Goal: Information Seeking & Learning: Find specific fact

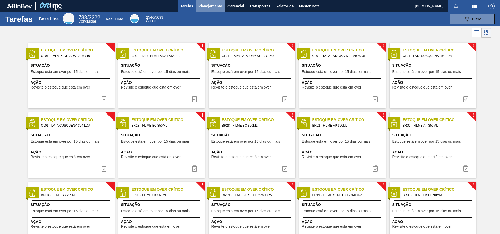
click at [204, 6] on span "Planejamento" at bounding box center [211, 6] width 24 height 6
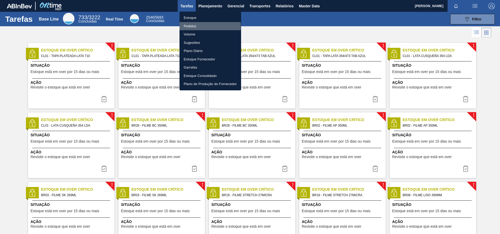
click at [192, 26] on li "Pedidos" at bounding box center [211, 26] width 62 height 8
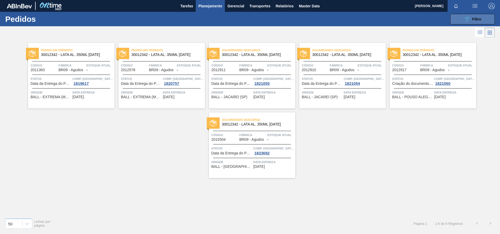
click at [457, 14] on button "089F7B8B-B2A5-4AFE-B5C0-19BA573D28AC Filtro" at bounding box center [473, 19] width 45 height 10
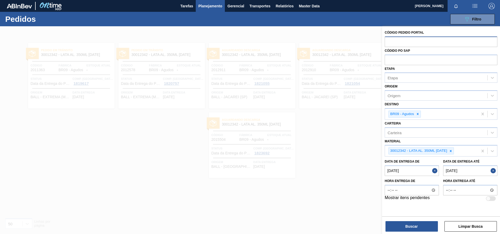
click at [414, 37] on input "text" at bounding box center [441, 41] width 113 height 10
type input "5800343440"
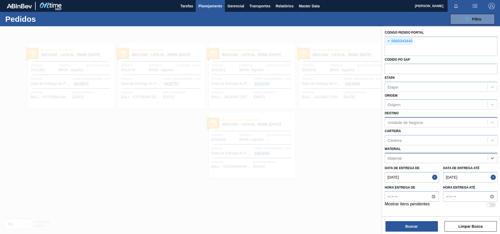
click at [437, 177] on button "Close" at bounding box center [436, 177] width 7 height 10
click at [493, 179] on button "Close" at bounding box center [494, 177] width 7 height 10
click at [412, 229] on button "Buscar" at bounding box center [412, 226] width 52 height 10
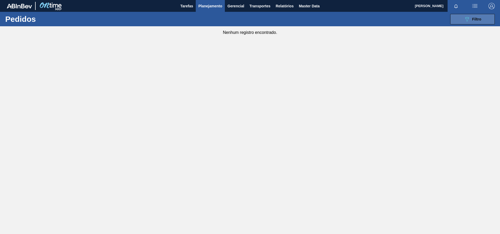
click at [458, 15] on button "089F7B8B-B2A5-4AFE-B5C0-19BA573D28AC Filtro" at bounding box center [473, 19] width 45 height 10
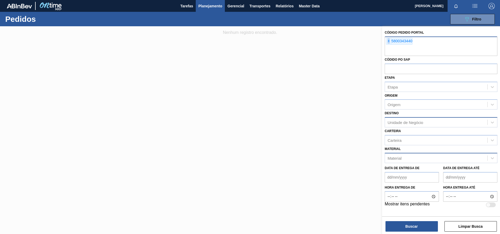
drag, startPoint x: 392, startPoint y: 40, endPoint x: 425, endPoint y: 43, distance: 33.2
click at [425, 43] on div "× 5800343440" at bounding box center [441, 45] width 113 height 19
drag, startPoint x: 419, startPoint y: 42, endPoint x: 390, endPoint y: 41, distance: 28.6
click at [390, 41] on div "× 5800343440" at bounding box center [441, 45] width 113 height 19
click at [403, 72] on input "text" at bounding box center [441, 68] width 113 height 10
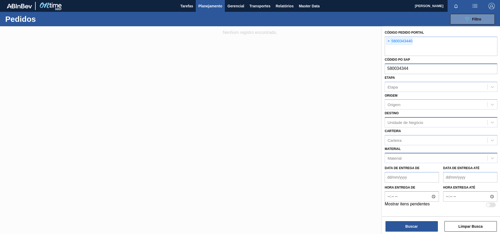
type input "5800343440"
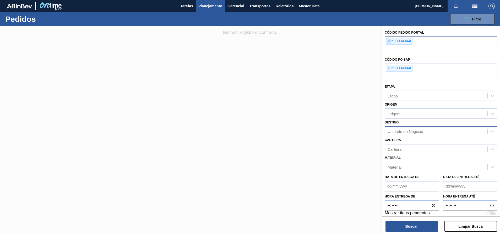
click at [390, 40] on span "×" at bounding box center [389, 41] width 5 height 6
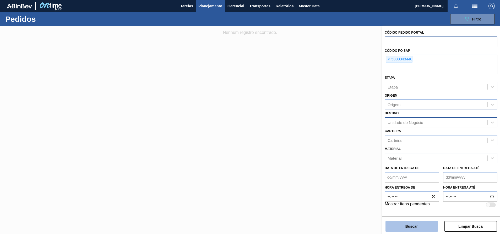
click at [399, 224] on button "Buscar" at bounding box center [412, 226] width 52 height 10
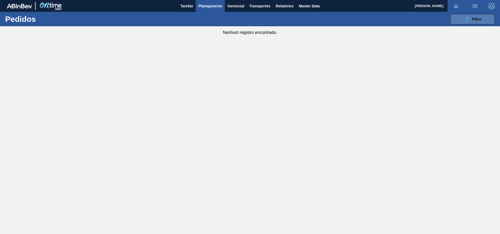
click at [461, 19] on button "089F7B8B-B2A5-4AFE-B5C0-19BA573D28AC Filtro" at bounding box center [473, 19] width 45 height 10
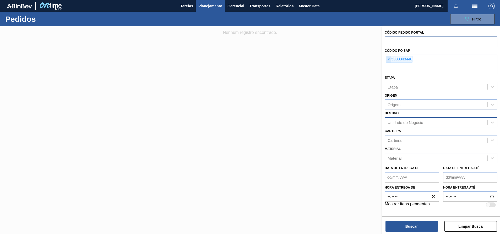
click at [387, 59] on span "×" at bounding box center [389, 59] width 5 height 6
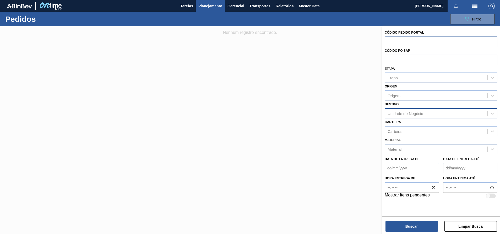
click at [394, 148] on div "Material" at bounding box center [395, 149] width 14 height 4
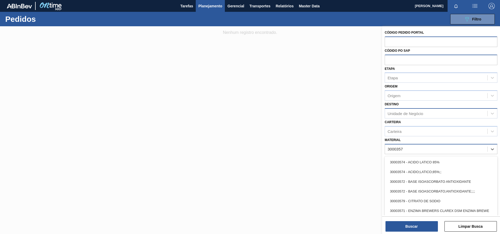
type input "30003571"
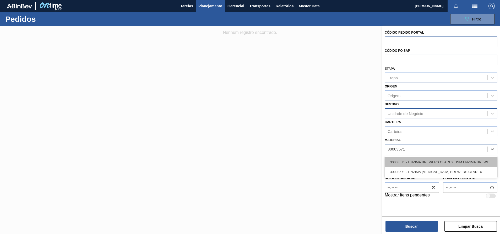
click at [405, 160] on div "30003571 - ENZIMA BREWERS CLAREX DSM ENZIMA BREWE" at bounding box center [441, 162] width 113 height 10
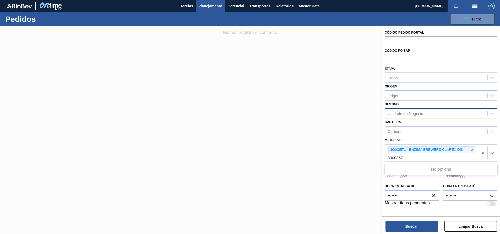
type input "30003571"
click at [405, 228] on button "Buscar" at bounding box center [412, 226] width 52 height 10
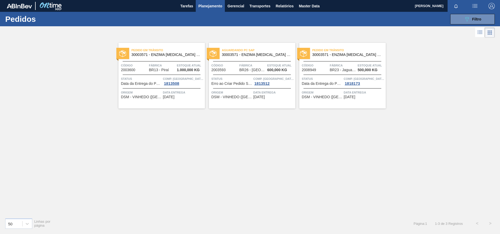
click at [271, 60] on div "Aguardando PC SAP 30003571 - ENZIMA [MEDICAL_DATA] BREWERS CLAREX Código 200359…" at bounding box center [252, 76] width 87 height 66
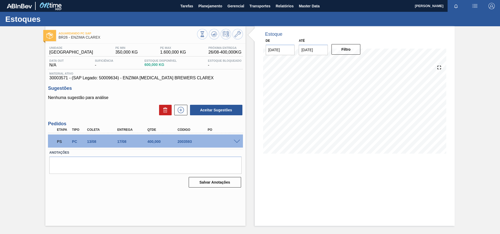
click at [236, 142] on span at bounding box center [237, 142] width 6 height 4
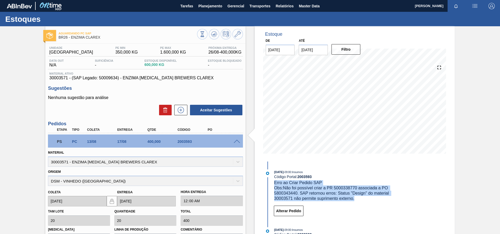
drag, startPoint x: 360, startPoint y: 201, endPoint x: 274, endPoint y: 183, distance: 88.0
click at [274, 183] on div "[DATE] 09:00 : Insumos Código Portal: 2003593 Erro ao Criar Pedido SAP Obs: Não…" at bounding box center [331, 194] width 135 height 50
copy div "Erro ao Criar Pedido SAP Obs: Não foi possível criar a PR 5000338770 associada …"
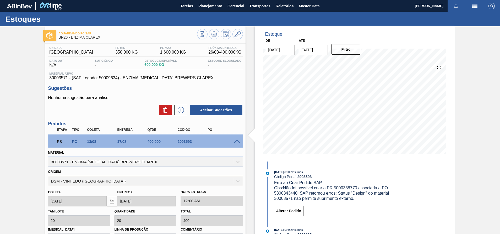
click at [457, 172] on div "Aguardando PC SAP BR26 - ENZIMA CLAREX Unidade Uberlândia PE MIN 350,000 KG PE …" at bounding box center [250, 172] width 500 height 293
drag, startPoint x: 214, startPoint y: 80, endPoint x: 46, endPoint y: 77, distance: 167.9
click at [46, 77] on div "Unidade Uberlândia PE MIN 350,000 KG PE MAX 1.600,000 KG Próxima Entrega 26/08 …" at bounding box center [145, 180] width 200 height 273
copy span "30003571 - (SAP Legado: 50009634) - ENZIMA [MEDICAL_DATA] BREWERS CLAREX"
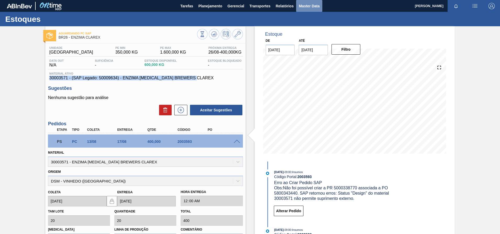
click at [317, 8] on span "Master Data" at bounding box center [309, 6] width 21 height 6
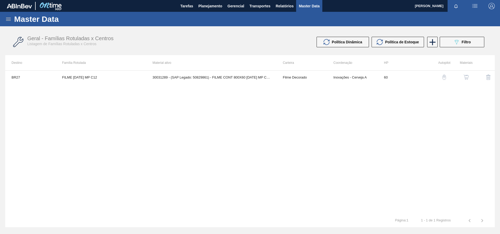
click at [7, 19] on icon at bounding box center [8, 19] width 6 height 6
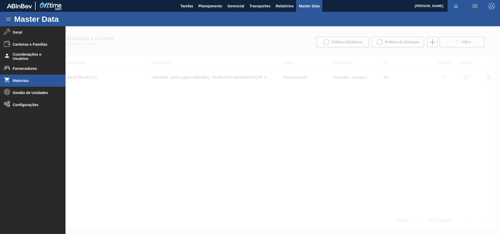
click at [21, 77] on li "Materiais" at bounding box center [33, 80] width 66 height 12
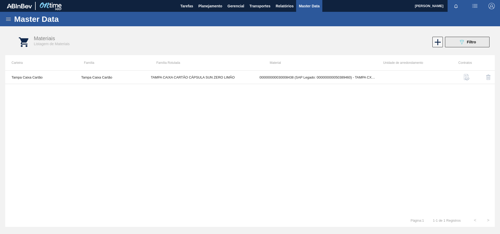
click at [457, 45] on button "089F7B8B-B2A5-4AFE-B5C0-19BA573D28AC Filtro" at bounding box center [467, 42] width 45 height 10
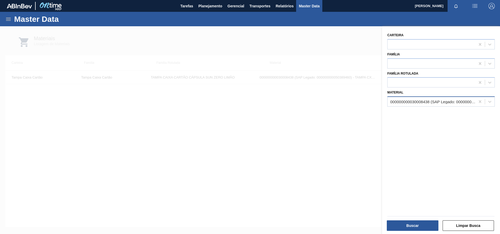
click at [416, 102] on div "000000000030008438 (SAP Legado: 000000000050389460) - TAMPA CX CARTAO CAPSULA S…" at bounding box center [434, 101] width 86 height 4
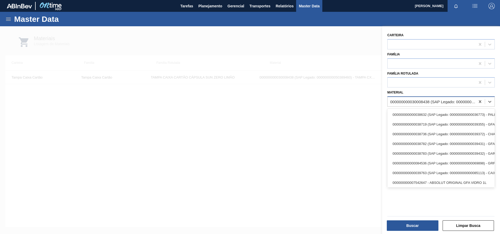
paste input "30003571 - (SAP Legado: 50009634) - ENZIMA [MEDICAL_DATA] BREWERS CLAREX"
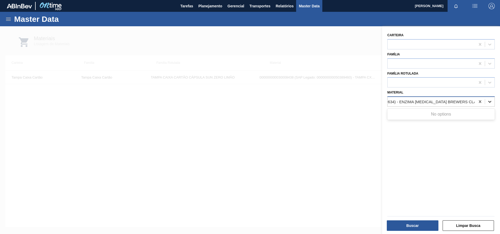
drag, startPoint x: 399, startPoint y: 103, endPoint x: 487, endPoint y: 104, distance: 87.6
click at [487, 104] on div "30003571 - (SAP Legado: 50009634) - ENZIMA [MEDICAL_DATA] BREWERS CLAREX 300035…" at bounding box center [442, 101] width 108 height 10
type input "30003571"
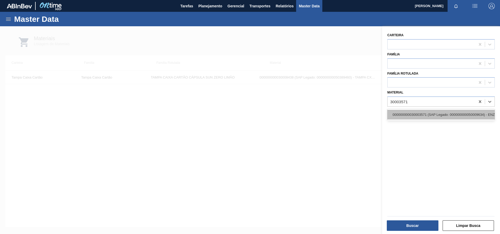
click at [476, 110] on div "000000000030003571 (SAP Legado: 000000000050009634) - ENZIMA BREWERS CLAREX DSM…" at bounding box center [442, 115] width 108 height 10
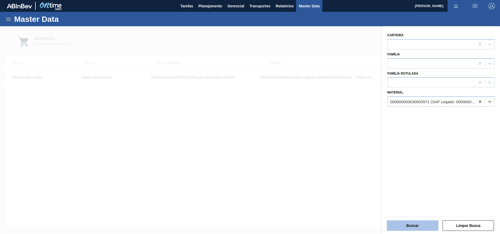
click at [408, 221] on button "Buscar" at bounding box center [413, 225] width 52 height 10
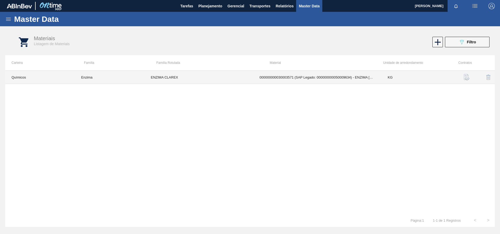
click at [398, 78] on td "KG" at bounding box center [417, 77] width 70 height 13
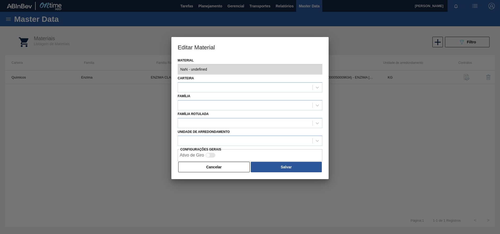
type input "30003571 - 000000000030003571 (SAP Legado: 000000000050009634) - ENZIMA [MEDICA…"
